Goal: Task Accomplishment & Management: Manage account settings

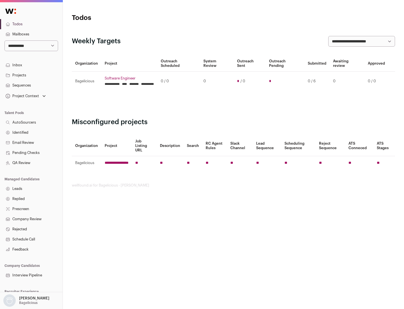
click at [31, 75] on link "Projects" at bounding box center [31, 75] width 63 height 10
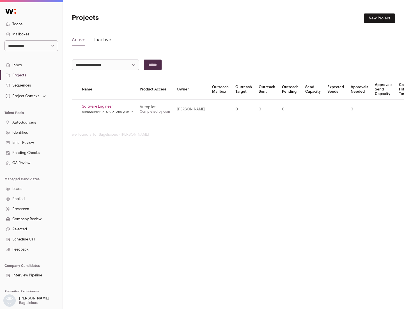
click at [109, 106] on link "Software Engineer" at bounding box center [107, 106] width 51 height 4
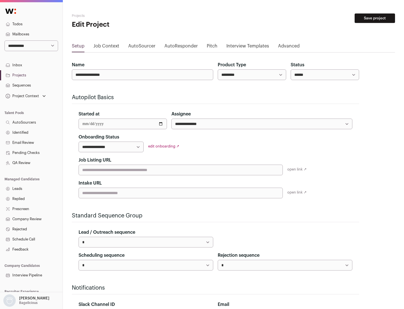
click at [375, 18] on button "Save project" at bounding box center [375, 18] width 40 height 10
